Goal: Information Seeking & Learning: Learn about a topic

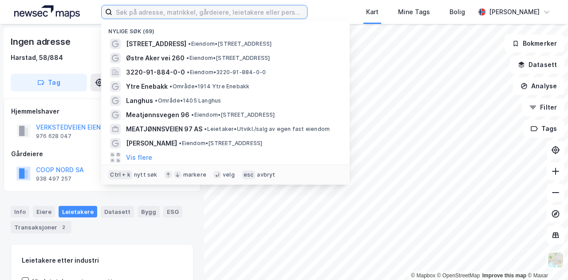
click at [136, 13] on input at bounding box center [209, 11] width 195 height 13
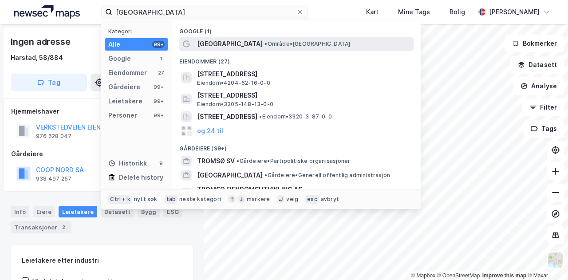
click at [213, 40] on span "[GEOGRAPHIC_DATA]" at bounding box center [230, 44] width 66 height 11
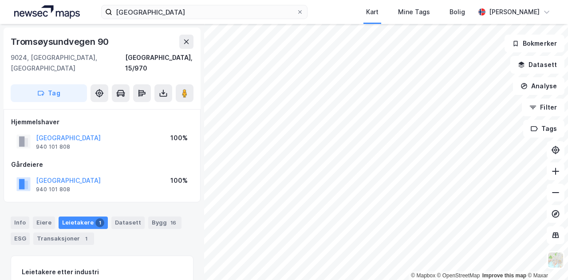
click at [460, 280] on html "tromsø Kart Mine Tags Bolig [PERSON_NAME] © Mapbox © OpenStreetMap Improve this…" at bounding box center [284, 140] width 568 height 280
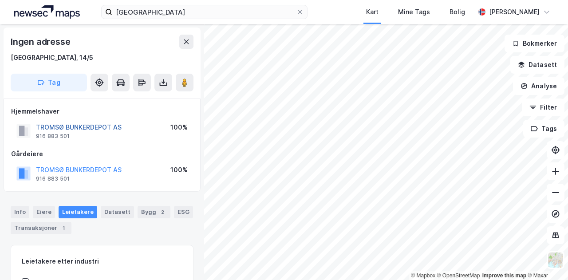
click at [0, 0] on button "TROMSØ BUNKERDEPOT AS" at bounding box center [0, 0] width 0 height 0
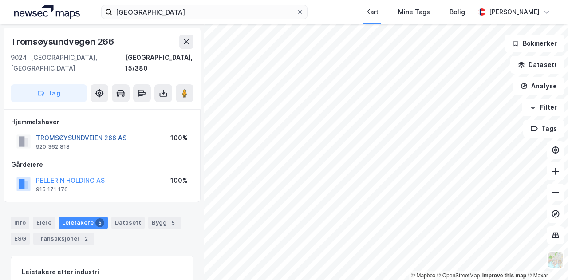
click at [0, 0] on button "TROMSØYSUNDVEIEN 266 AS" at bounding box center [0, 0] width 0 height 0
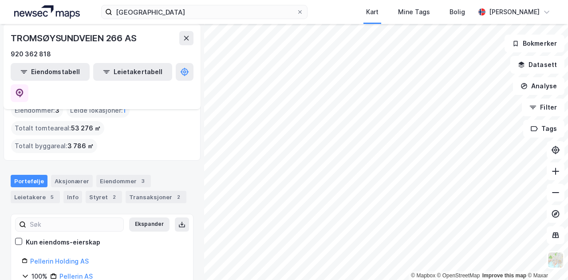
scroll to position [39, 0]
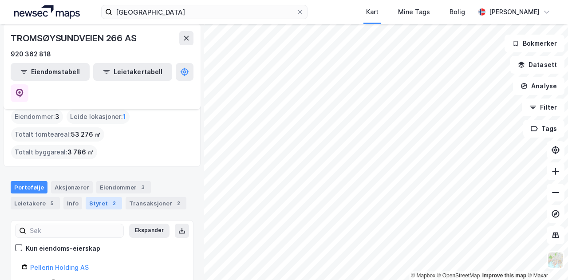
click at [103, 197] on div "Styret 2" at bounding box center [104, 203] width 36 height 12
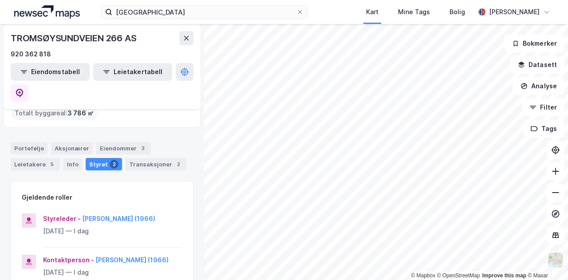
scroll to position [89, 0]
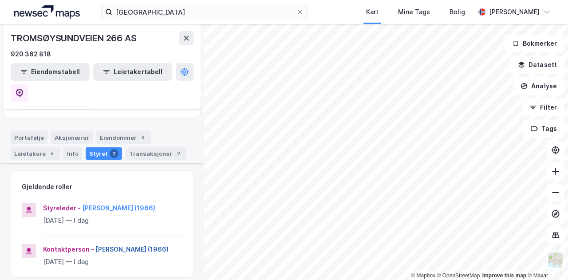
click at [0, 0] on button "[PERSON_NAME] (1966)" at bounding box center [0, 0] width 0 height 0
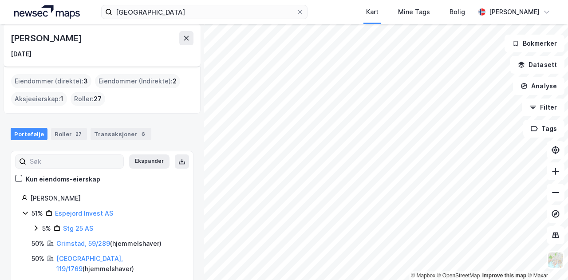
scroll to position [44, 0]
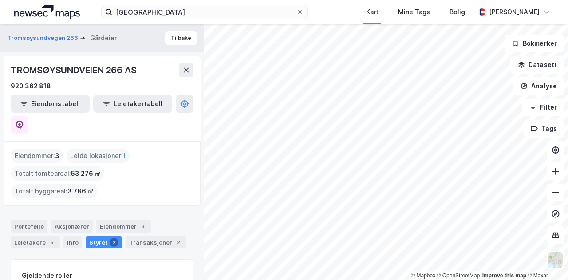
click at [303, 280] on html "tromsø Kart Mine Tags Bolig [PERSON_NAME] © Mapbox © OpenStreetMap Improve this…" at bounding box center [284, 140] width 568 height 280
click at [318, 280] on html "tromsø Kart Mine Tags Bolig [PERSON_NAME] © Mapbox © OpenStreetMap Improve this…" at bounding box center [284, 140] width 568 height 280
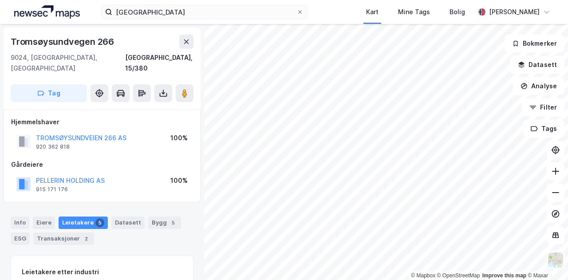
click at [81, 217] on div "Leietakere 5" at bounding box center [83, 223] width 49 height 12
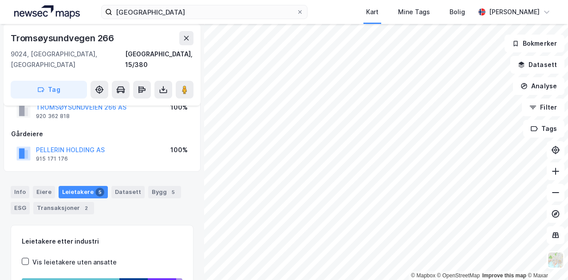
scroll to position [17, 0]
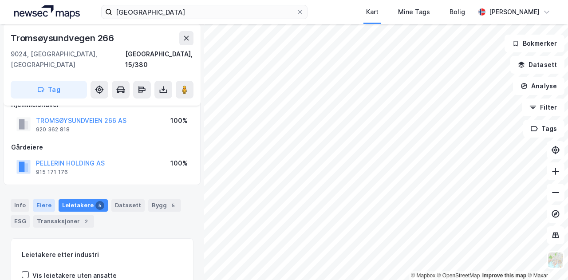
click at [49, 199] on div "Eiere" at bounding box center [44, 205] width 22 height 12
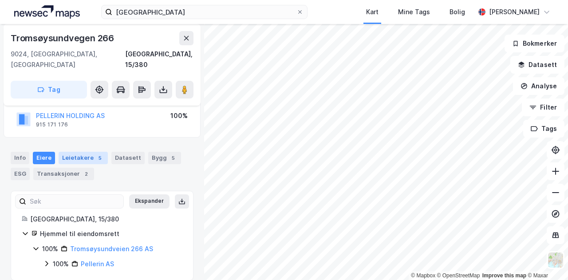
scroll to position [65, 0]
click at [105, 260] on link "Pellerin AS" at bounding box center [97, 264] width 33 height 8
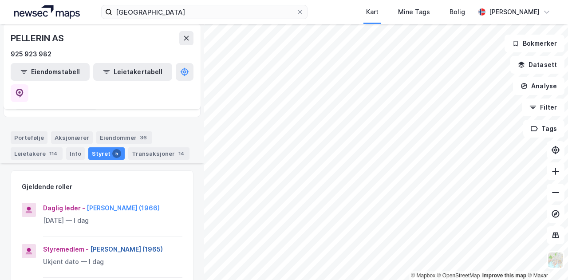
scroll to position [133, 0]
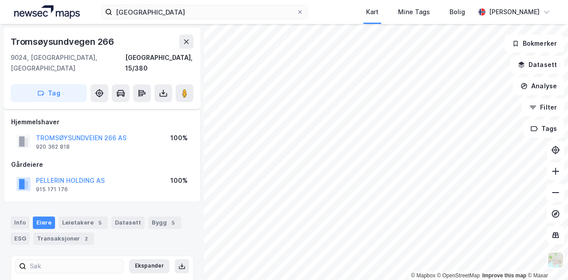
scroll to position [65, 0]
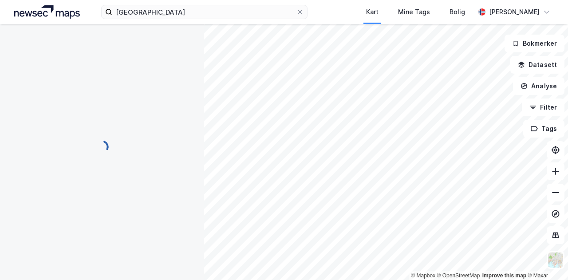
scroll to position [38, 0]
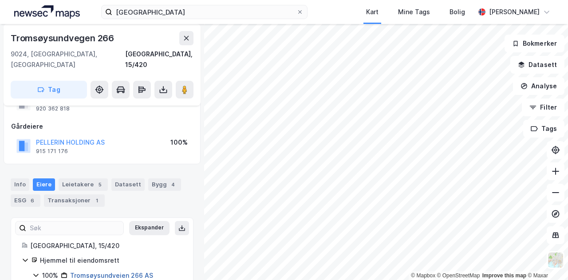
click at [134, 272] on link "Tromsøysundveien 266 AS" at bounding box center [111, 276] width 83 height 8
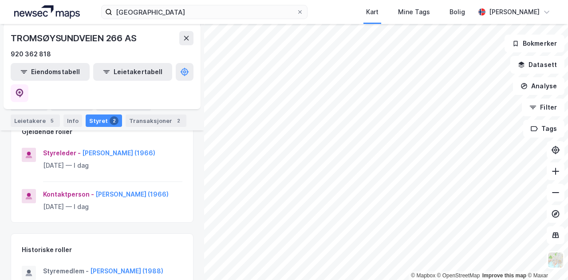
scroll to position [97, 0]
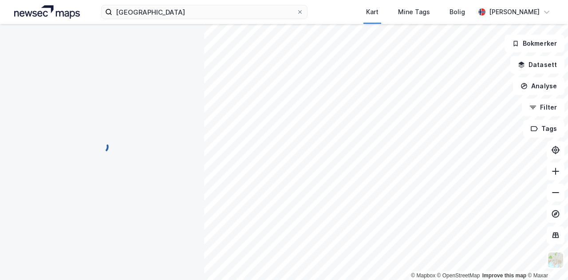
scroll to position [38, 0]
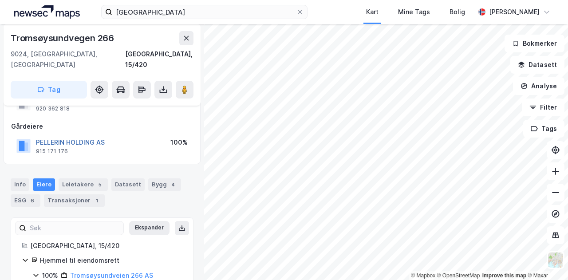
click at [0, 0] on button "PELLERIN HOLDING AS" at bounding box center [0, 0] width 0 height 0
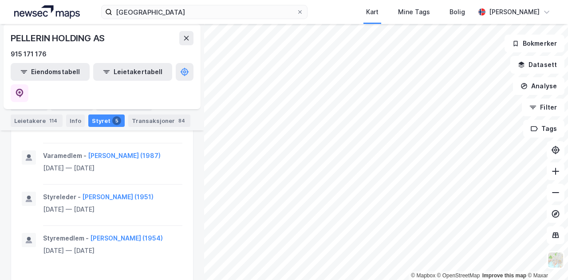
scroll to position [673, 0]
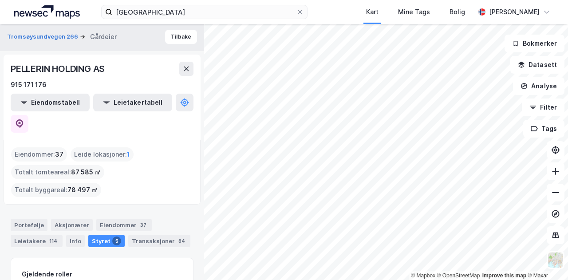
scroll to position [0, 0]
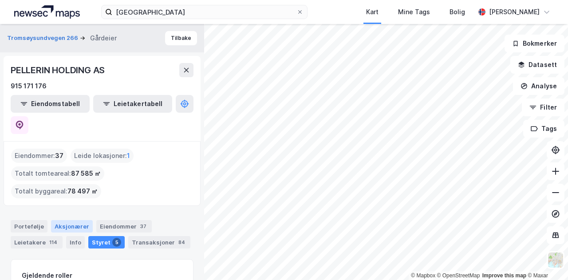
click at [78, 220] on div "Aksjonærer" at bounding box center [72, 226] width 42 height 12
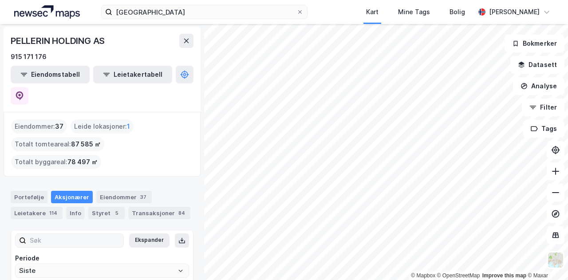
scroll to position [40, 0]
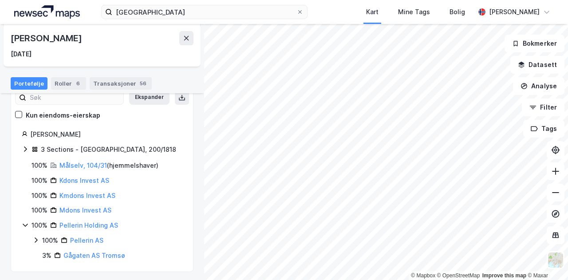
scroll to position [98, 0]
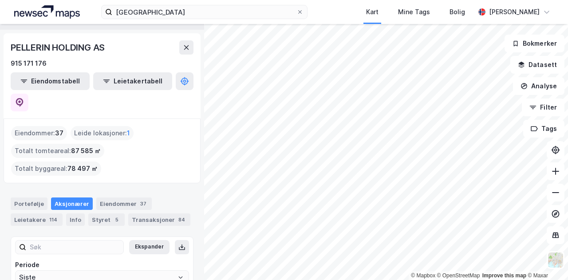
scroll to position [40, 0]
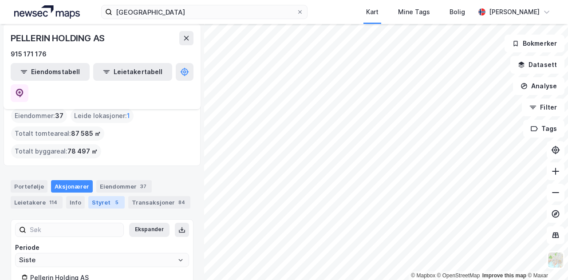
click at [107, 196] on div "Styret 5" at bounding box center [106, 202] width 36 height 12
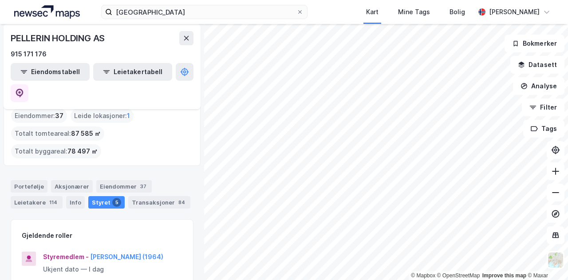
scroll to position [84, 0]
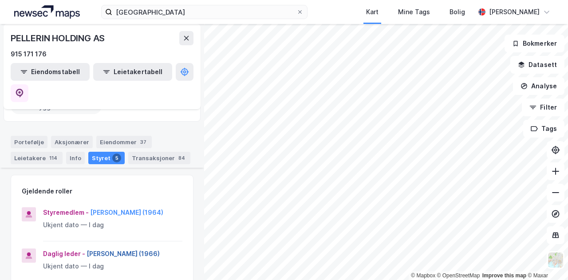
drag, startPoint x: 126, startPoint y: 214, endPoint x: 93, endPoint y: 217, distance: 33.0
click at [0, 0] on button "[PERSON_NAME] (1966)" at bounding box center [0, 0] width 0 height 0
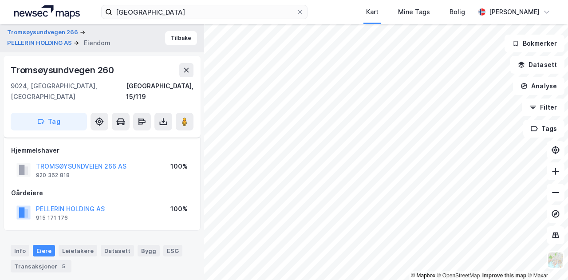
scroll to position [38, 0]
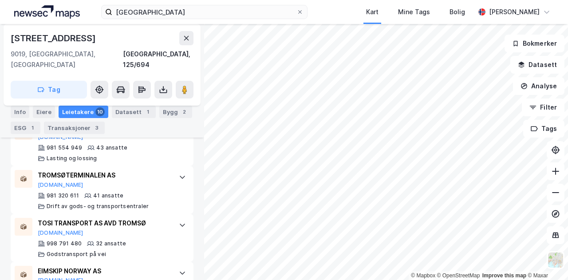
scroll to position [288, 0]
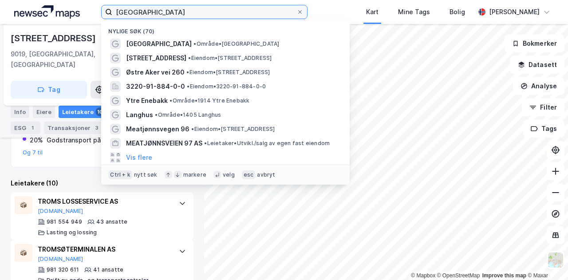
drag, startPoint x: 158, startPoint y: 14, endPoint x: 93, endPoint y: 15, distance: 64.4
click at [93, 15] on div "tromsø Nylige søk (70) [GEOGRAPHIC_DATA] • Område • [STREET_ADDRESS] • Eiendom …" at bounding box center [284, 12] width 568 height 24
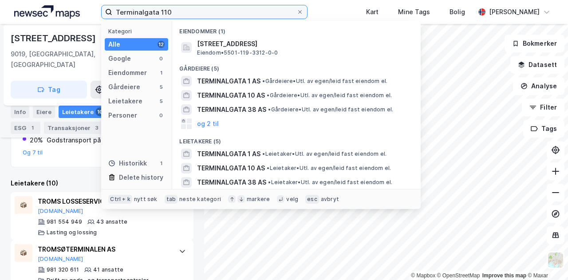
type input "Terminalgata 110"
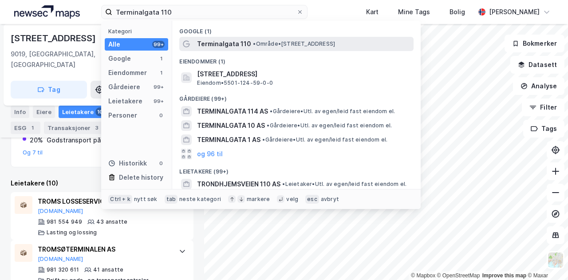
click at [208, 41] on span "Terminalgata 110" at bounding box center [224, 44] width 54 height 11
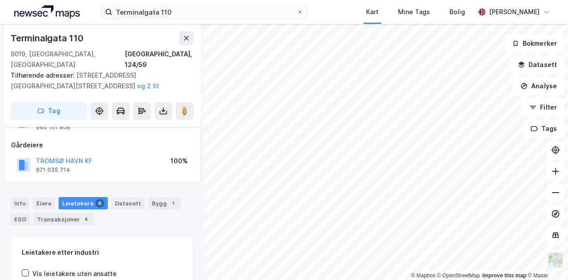
scroll to position [89, 0]
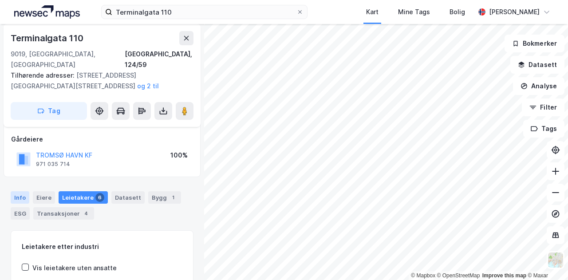
click at [25, 191] on div "Info" at bounding box center [20, 197] width 19 height 12
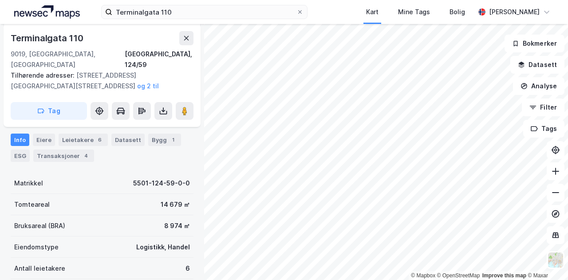
scroll to position [133, 0]
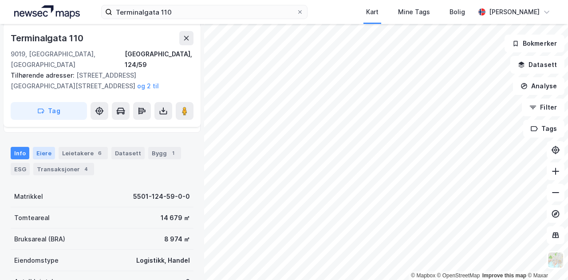
click at [44, 147] on div "Eiere" at bounding box center [44, 153] width 22 height 12
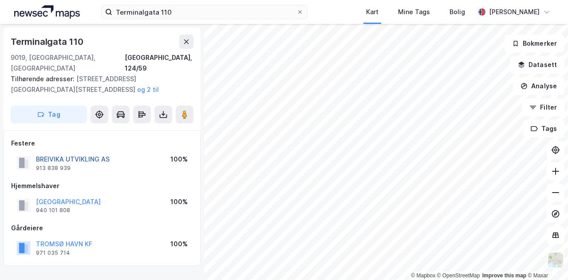
click at [0, 0] on button "BREIVIKA UTVIKLING AS" at bounding box center [0, 0] width 0 height 0
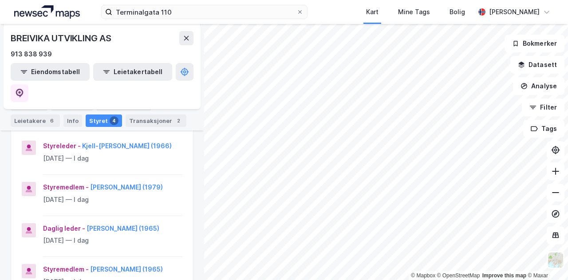
scroll to position [89, 0]
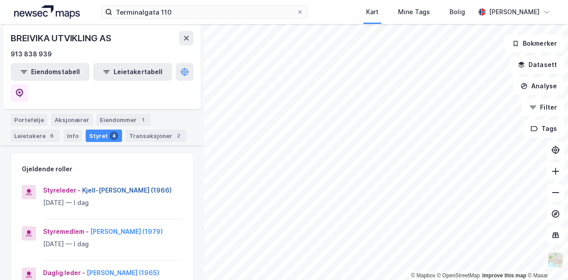
click at [0, 0] on button "Kjell-[PERSON_NAME] (1966)" at bounding box center [0, 0] width 0 height 0
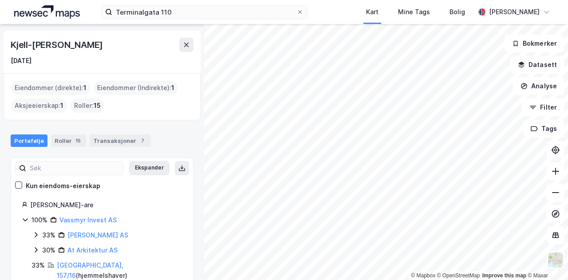
scroll to position [37, 0]
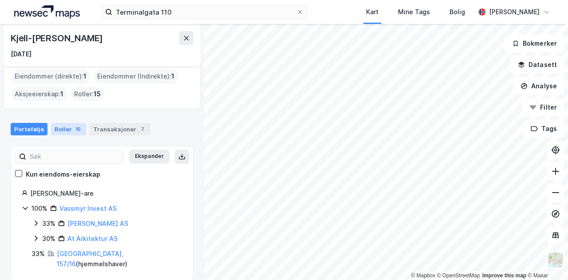
click at [74, 131] on div "15" at bounding box center [78, 129] width 9 height 9
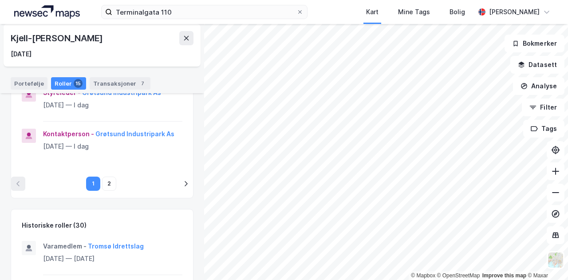
scroll to position [488, 0]
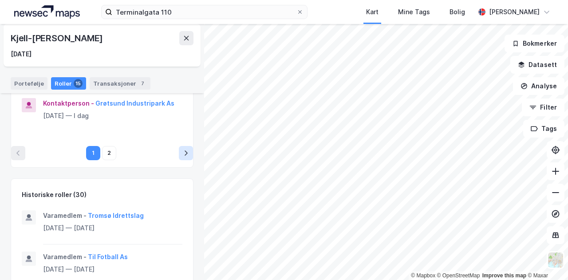
click at [179, 149] on button "pagination navigation" at bounding box center [186, 153] width 14 height 14
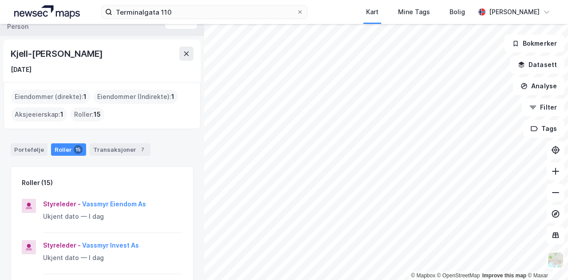
scroll to position [0, 0]
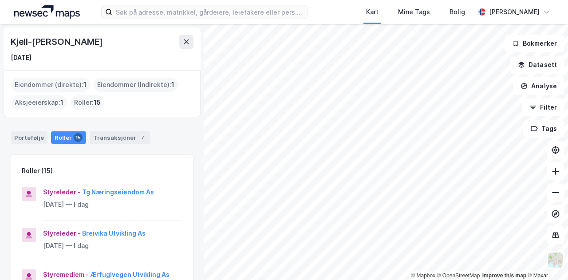
click at [479, 280] on html "Kart Mine Tags Bolig Marianne Håkonsen © Mapbox © OpenStreetMap Improve this ma…" at bounding box center [284, 140] width 568 height 280
click at [320, 280] on html "Kart Mine Tags Bolig Marianne Håkonsen © Mapbox © OpenStreetMap Improve this ma…" at bounding box center [284, 140] width 568 height 280
click at [407, 280] on html "Kart Mine Tags Bolig Marianne Håkonsen © Mapbox © OpenStreetMap Improve this ma…" at bounding box center [284, 140] width 568 height 280
click at [403, 280] on html "Kart Mine Tags Bolig Marianne Håkonsen © Mapbox © OpenStreetMap Improve this ma…" at bounding box center [284, 140] width 568 height 280
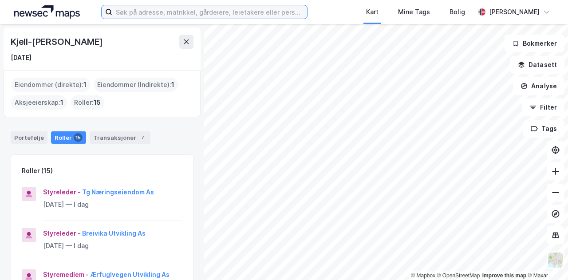
click at [133, 12] on input at bounding box center [209, 11] width 195 height 13
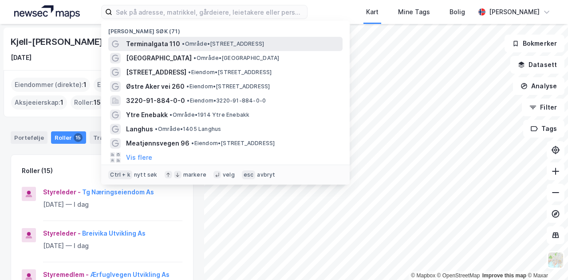
click at [143, 47] on span "Terminalgata 110" at bounding box center [153, 44] width 54 height 11
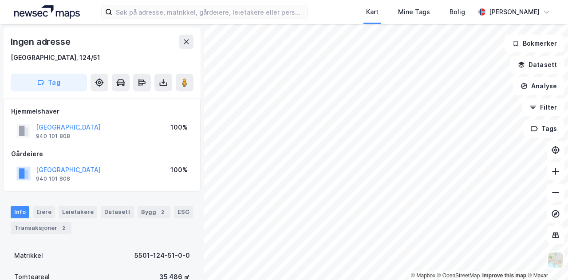
click at [415, 280] on html "Kart Mine Tags Bolig Marianne Håkonsen © Mapbox © OpenStreetMap Improve this ma…" at bounding box center [284, 140] width 568 height 280
click at [356, 280] on html "Kart Mine Tags Bolig Marianne Håkonsen © Mapbox © OpenStreetMap Improve this ma…" at bounding box center [284, 140] width 568 height 280
click at [522, 66] on div "© Mapbox © OpenStreetMap Improve this map © Maxar Ingen adresse Tromsø, 124/51 …" at bounding box center [284, 152] width 568 height 256
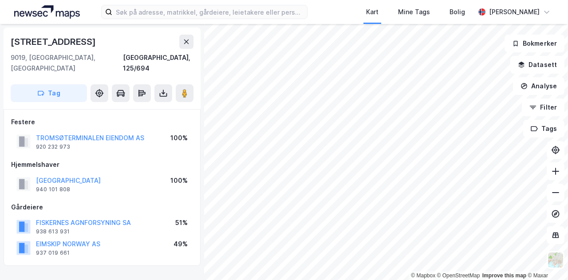
click at [444, 280] on html "Kart Mine Tags Bolig Marianne Håkonsen © Mapbox © OpenStreetMap Improve this ma…" at bounding box center [284, 140] width 568 height 280
click at [413, 280] on html "Kart Mine Tags Bolig Marianne Håkonsen © Mapbox © OpenStreetMap Improve this ma…" at bounding box center [284, 140] width 568 height 280
click at [423, 279] on div "© Mapbox © OpenStreetMap Improve this map © Maxar" at bounding box center [284, 152] width 568 height 256
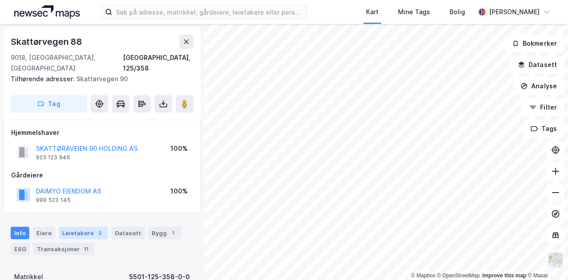
click at [67, 227] on div "Leietakere 2" at bounding box center [83, 233] width 49 height 12
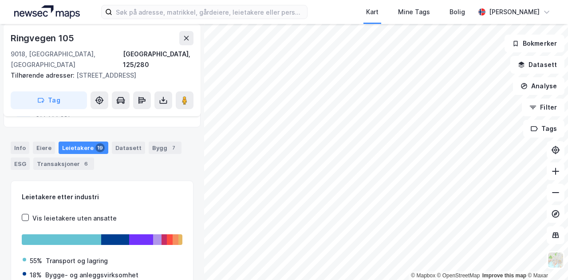
scroll to position [89, 0]
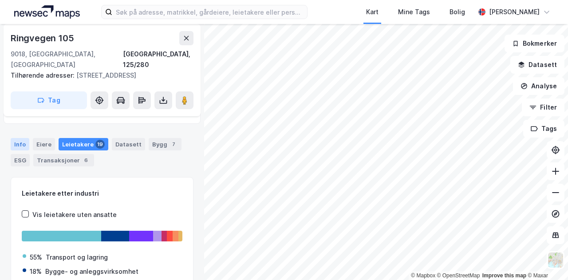
click at [26, 141] on div "Info" at bounding box center [20, 144] width 19 height 12
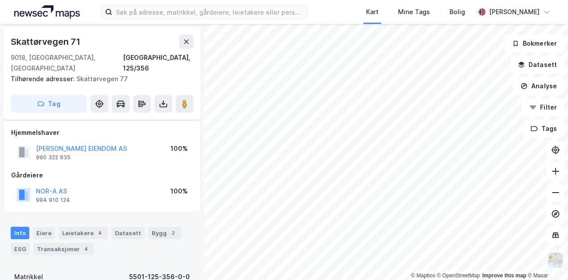
scroll to position [89, 0]
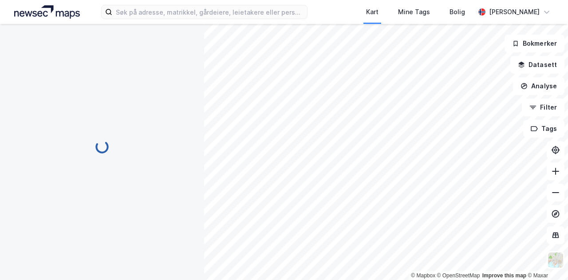
scroll to position [89, 0]
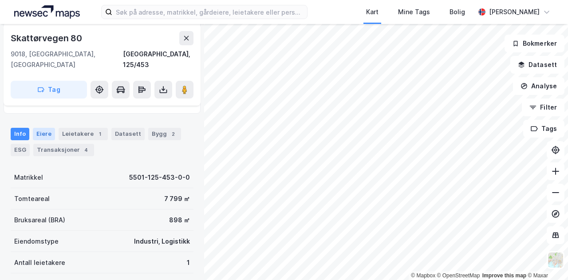
click at [37, 128] on div "Eiere" at bounding box center [44, 134] width 22 height 12
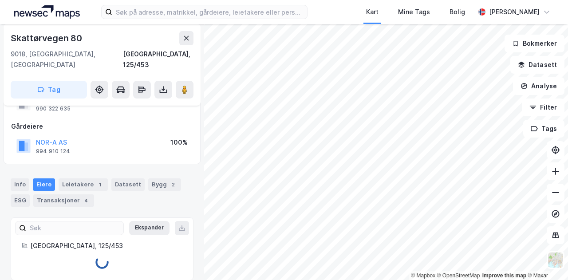
scroll to position [65, 0]
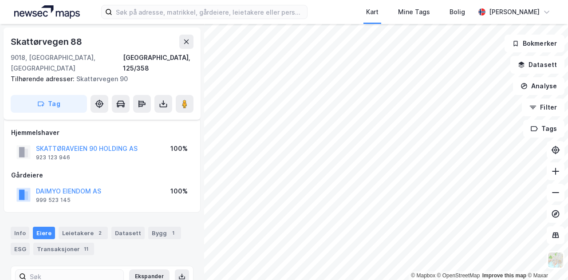
scroll to position [65, 0]
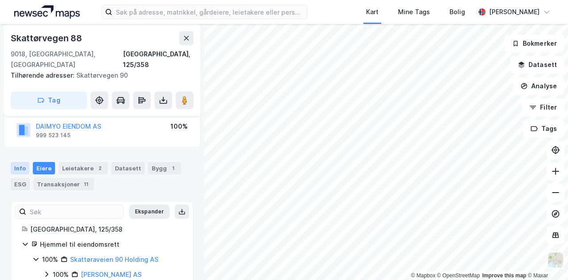
click at [20, 162] on div "Info" at bounding box center [20, 168] width 19 height 12
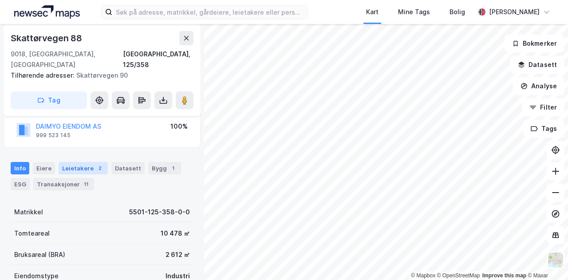
click at [79, 162] on div "Leietakere 2" at bounding box center [83, 168] width 49 height 12
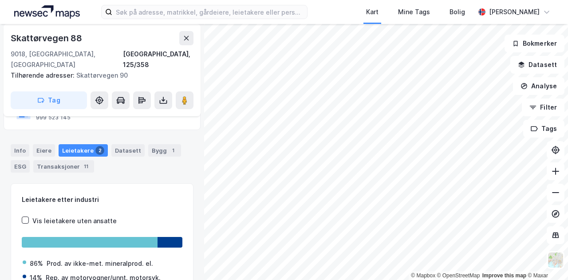
scroll to position [216, 0]
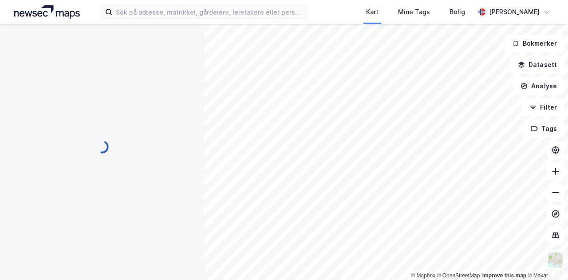
scroll to position [115, 0]
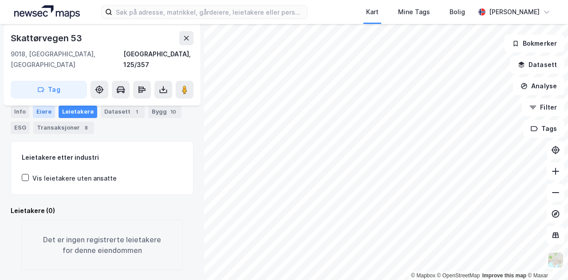
click at [38, 111] on div "Eiere" at bounding box center [44, 112] width 22 height 12
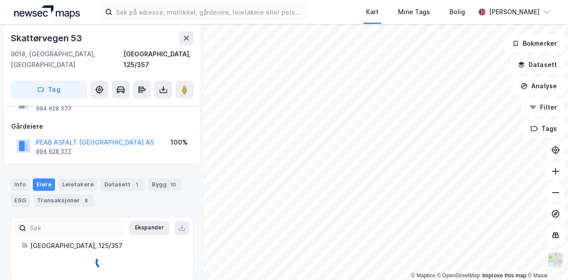
scroll to position [65, 0]
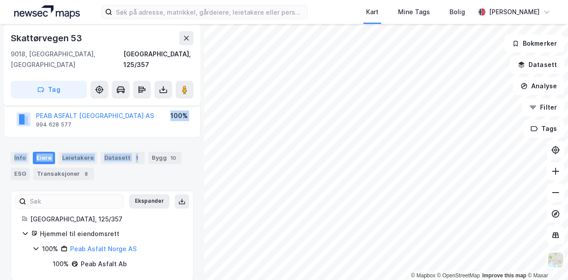
drag, startPoint x: 131, startPoint y: 112, endPoint x: 135, endPoint y: 128, distance: 16.7
click at [133, 139] on div "Skattørvegen 53 9018, Tromsø, Troms Tromsø, 125/357 Tag Hjemmelshaver PEAB ASFA…" at bounding box center [102, 152] width 204 height 256
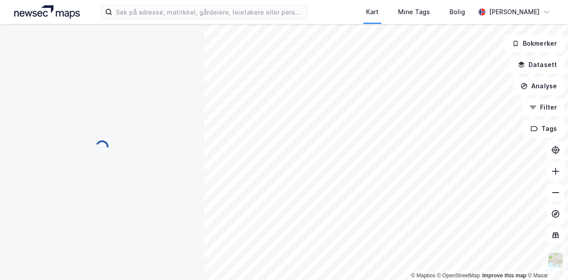
scroll to position [65, 0]
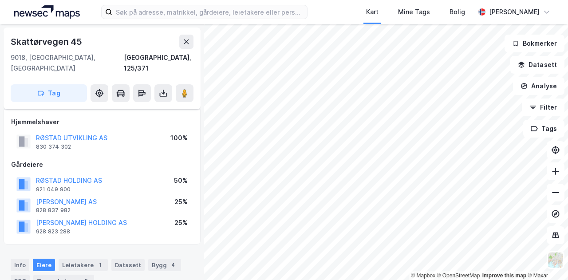
scroll to position [65, 0]
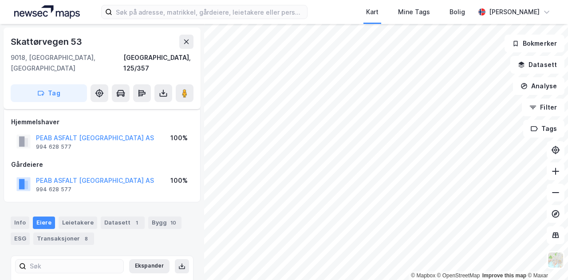
scroll to position [65, 0]
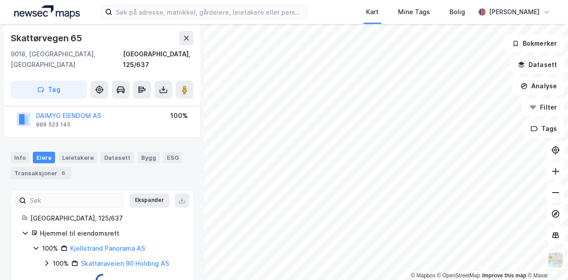
scroll to position [64, 0]
click at [17, 153] on div "Info" at bounding box center [20, 159] width 19 height 12
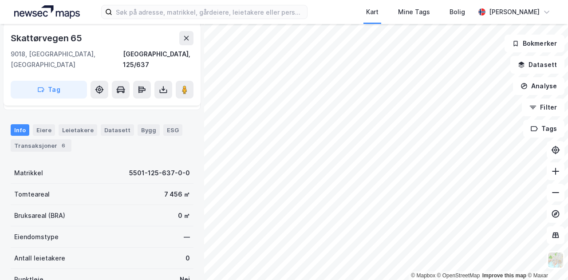
scroll to position [109, 0]
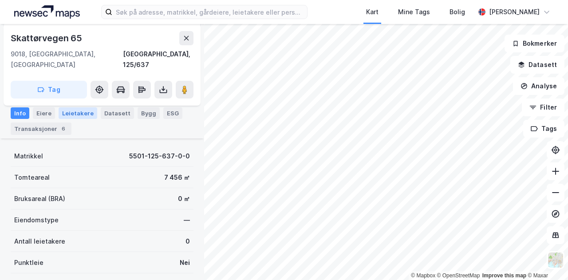
click at [79, 113] on div "Leietakere" at bounding box center [78, 113] width 39 height 12
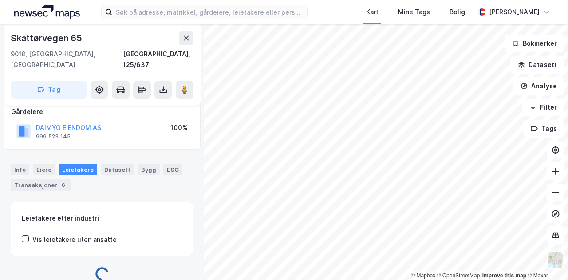
scroll to position [109, 0]
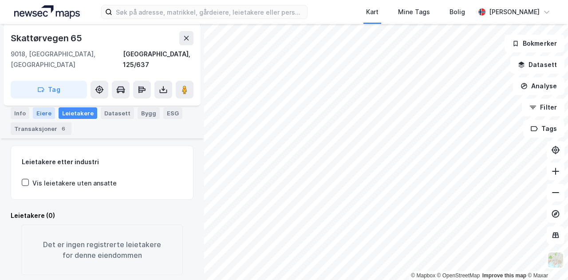
click at [44, 114] on div "Eiere" at bounding box center [44, 113] width 22 height 12
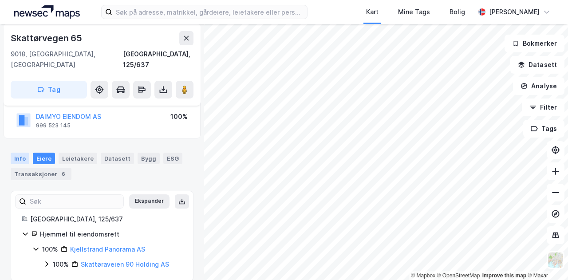
click at [15, 153] on div "Info" at bounding box center [20, 159] width 19 height 12
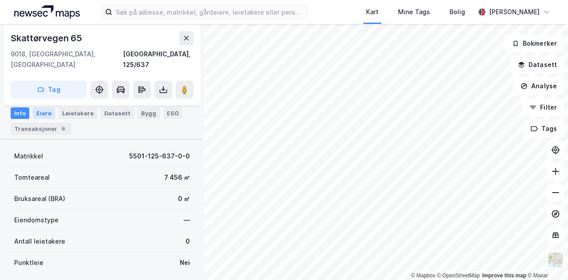
click at [47, 113] on div "Eiere" at bounding box center [44, 113] width 22 height 12
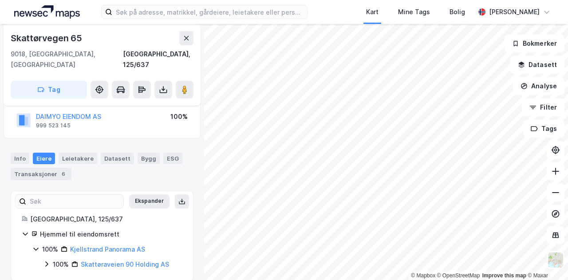
click at [20, 115] on rect at bounding box center [21, 120] width 5 height 10
click at [114, 245] on link "Kjellstrand Panorama AS" at bounding box center [107, 249] width 75 height 8
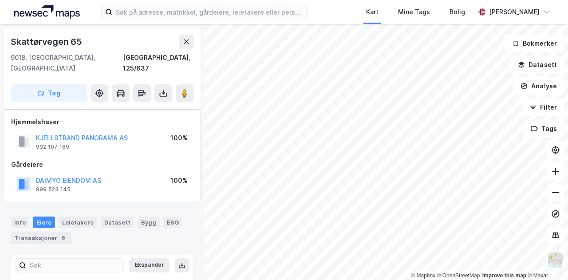
scroll to position [64, 0]
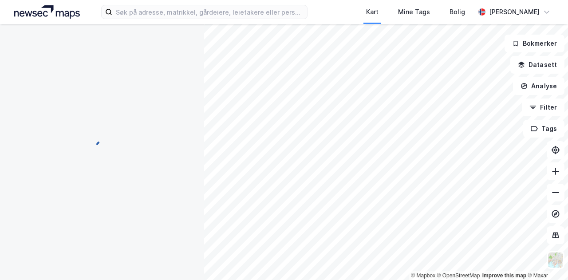
scroll to position [64, 0]
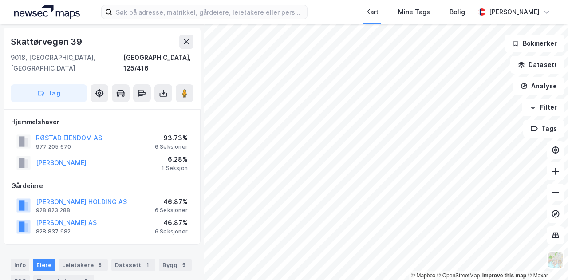
scroll to position [64, 0]
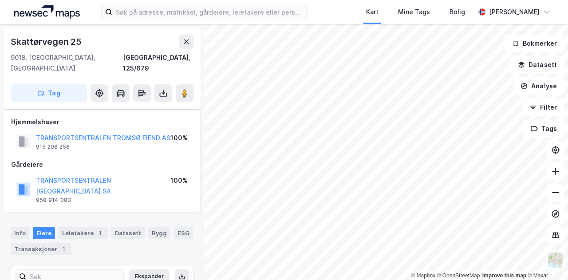
scroll to position [4, 0]
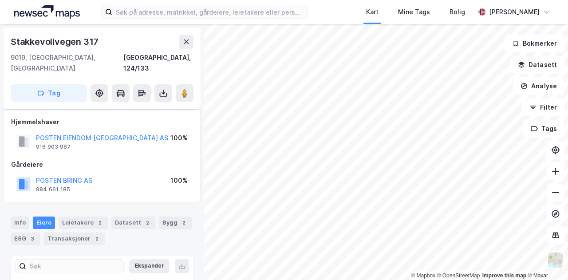
scroll to position [4, 0]
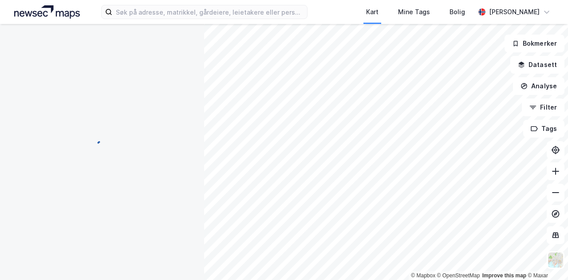
scroll to position [4, 0]
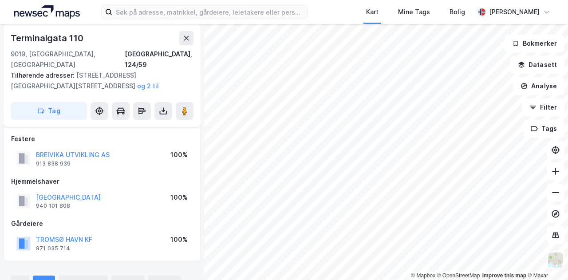
click at [297, 280] on html "Kart Mine Tags Bolig Marianne Håkonsen © Mapbox © OpenStreetMap Improve this ma…" at bounding box center [284, 140] width 568 height 280
click at [316, 280] on html "Kart Mine Tags Bolig Marianne Håkonsen © Mapbox © OpenStreetMap Improve this ma…" at bounding box center [284, 140] width 568 height 280
click at [347, 280] on html "Kart Mine Tags Bolig Marianne Håkonsen © Mapbox © OpenStreetMap Improve this ma…" at bounding box center [284, 140] width 568 height 280
click at [392, 280] on html "Kart Mine Tags Bolig Marianne Håkonsen © Mapbox © OpenStreetMap Improve this ma…" at bounding box center [284, 140] width 568 height 280
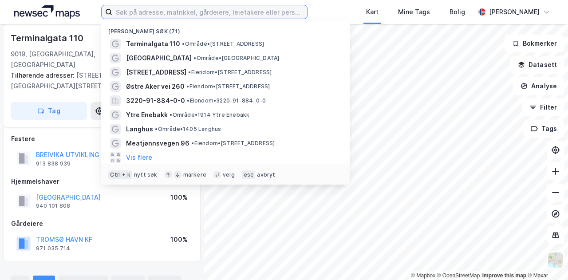
drag, startPoint x: 174, startPoint y: 9, endPoint x: 174, endPoint y: 14, distance: 4.5
click at [174, 10] on input at bounding box center [209, 11] width 195 height 13
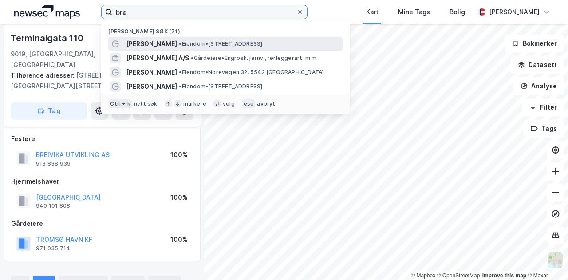
type input "brø"
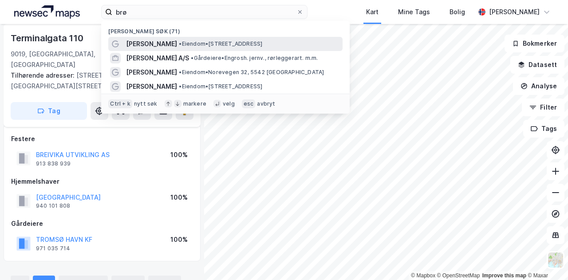
click at [186, 46] on span "• Eiendom • Stakkevollvegen 319, 9019 Tromsø" at bounding box center [220, 43] width 83 height 7
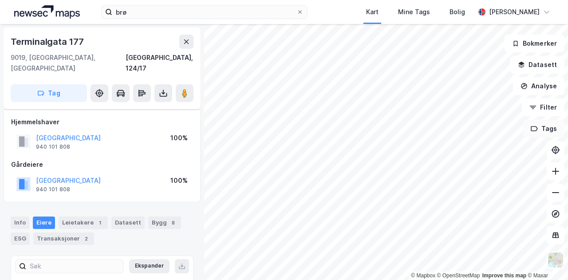
scroll to position [4, 0]
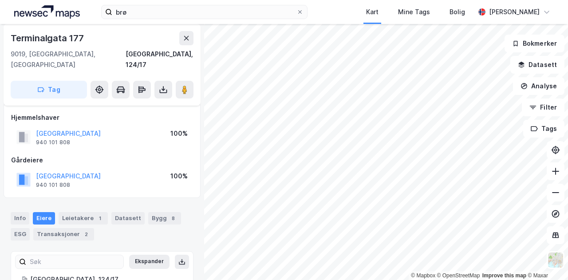
click at [437, 272] on div "© Mapbox © OpenStreetMap Improve this map © Maxar" at bounding box center [284, 152] width 568 height 256
